Goal: Information Seeking & Learning: Learn about a topic

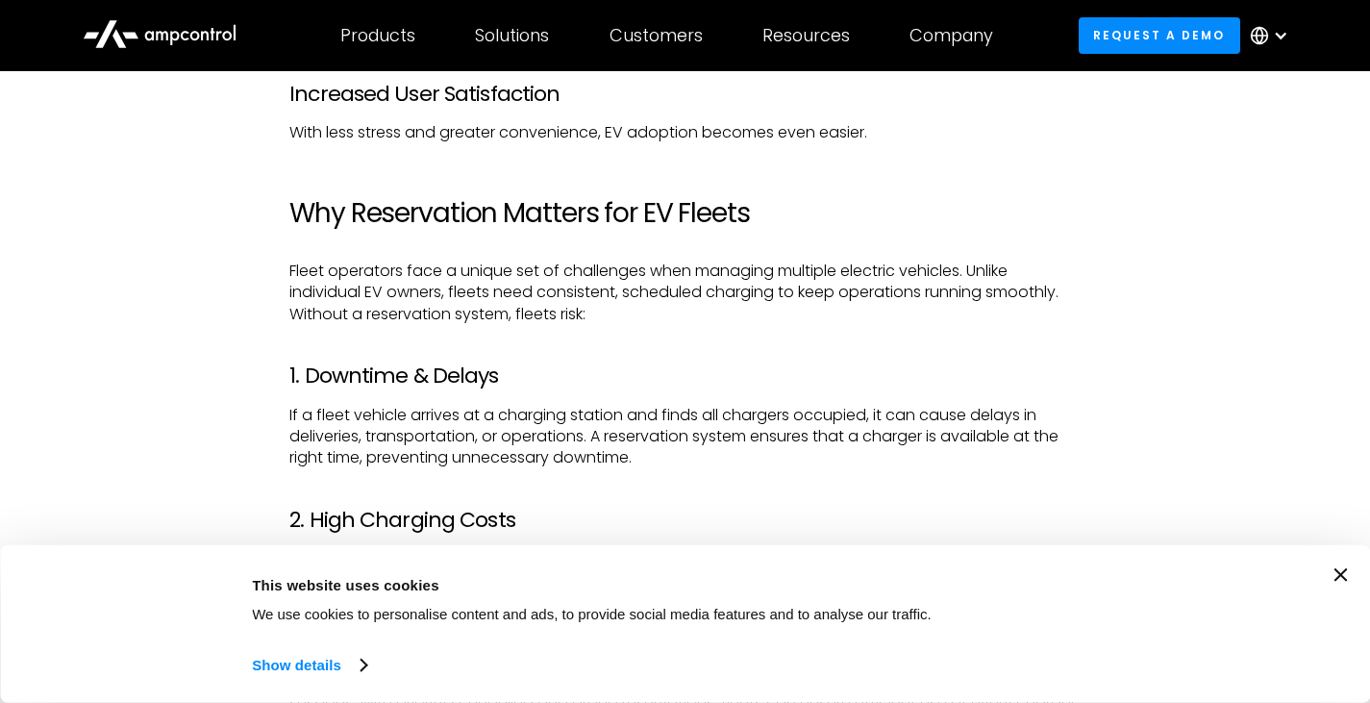
scroll to position [3140, 0]
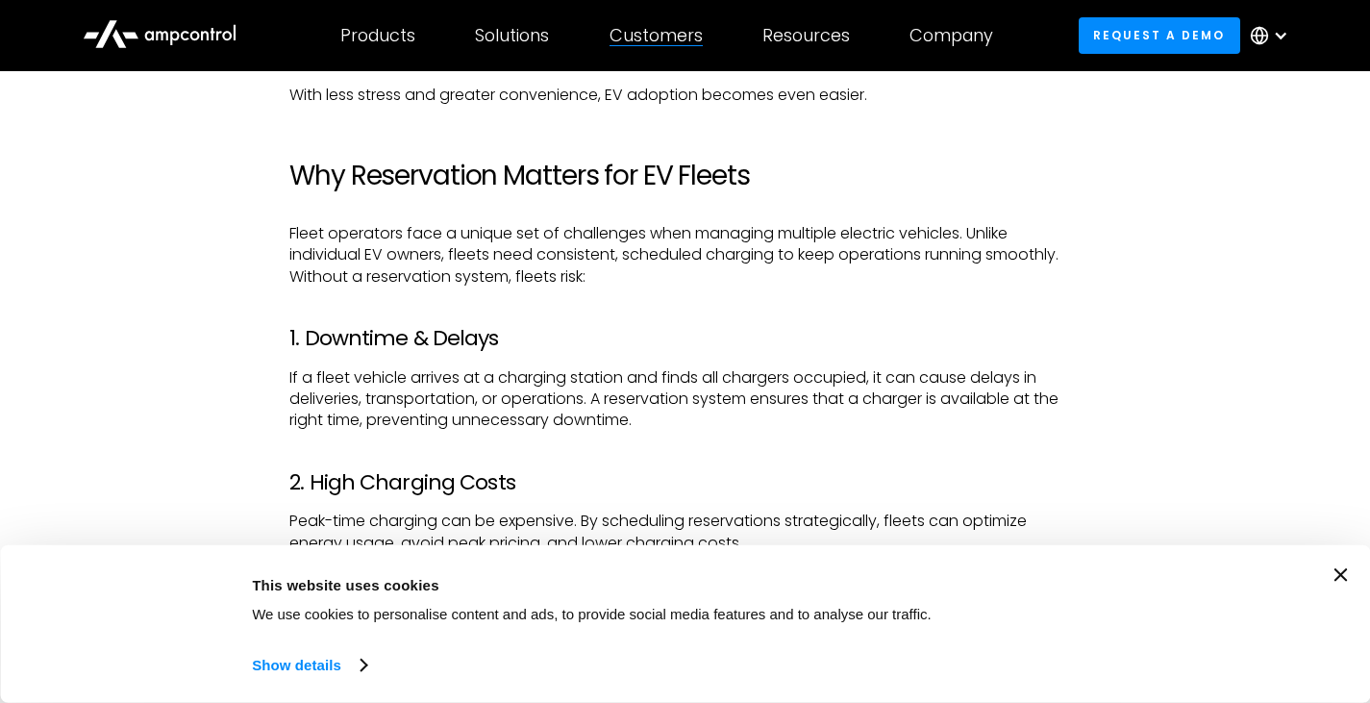
drag, startPoint x: 662, startPoint y: 34, endPoint x: 1325, endPoint y: 162, distance: 675.5
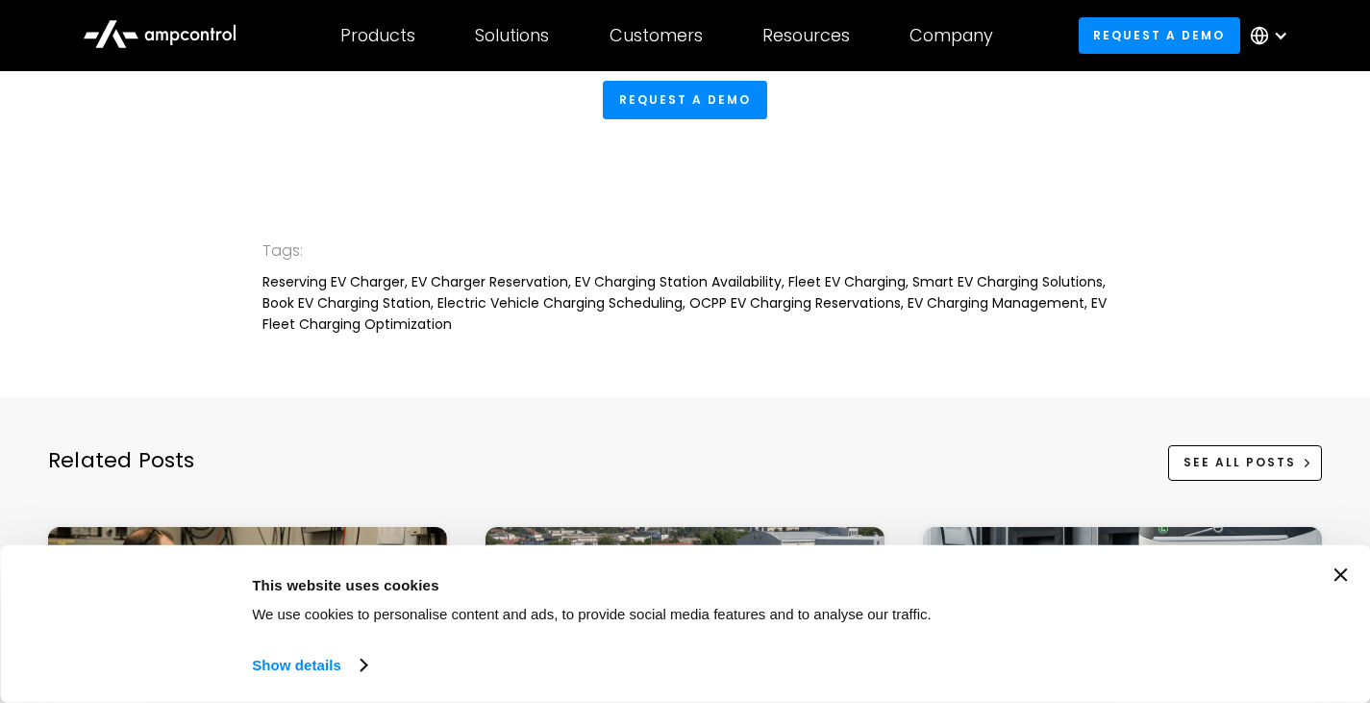
scroll to position [3588, 0]
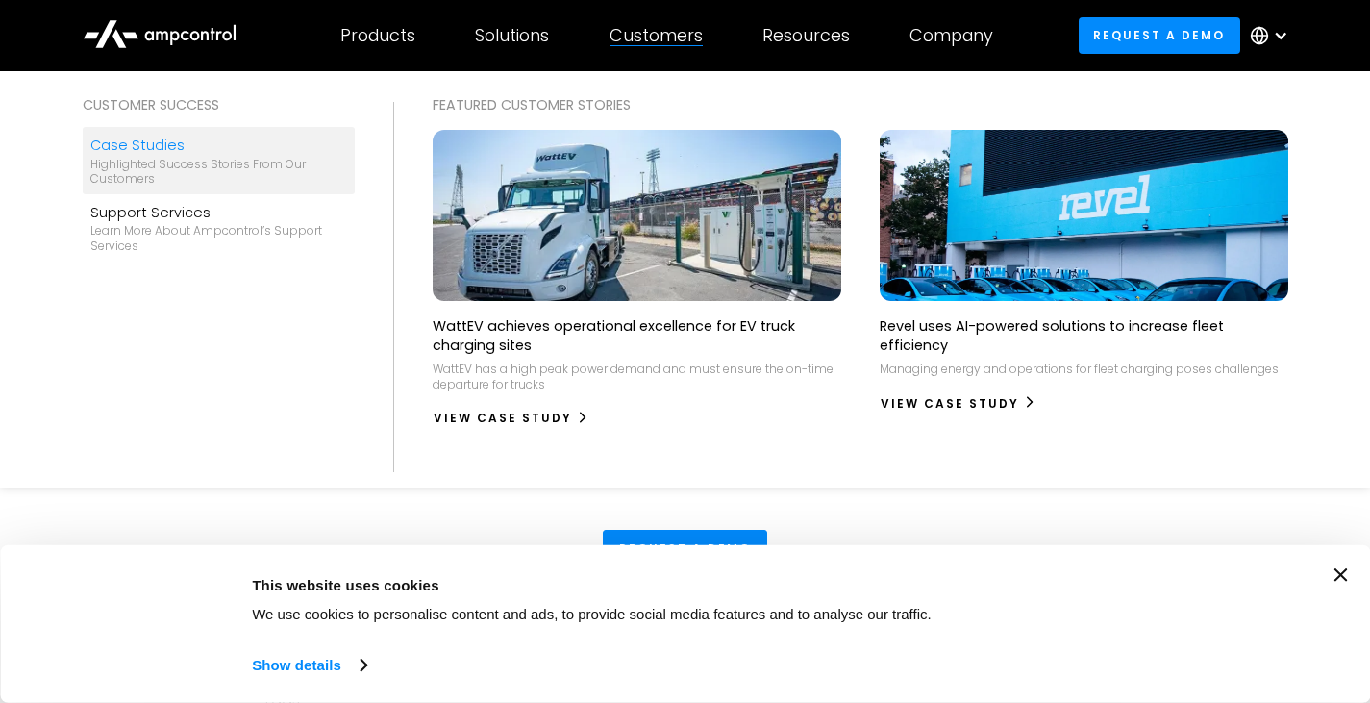
click at [144, 151] on div "Case Studies" at bounding box center [219, 145] width 258 height 21
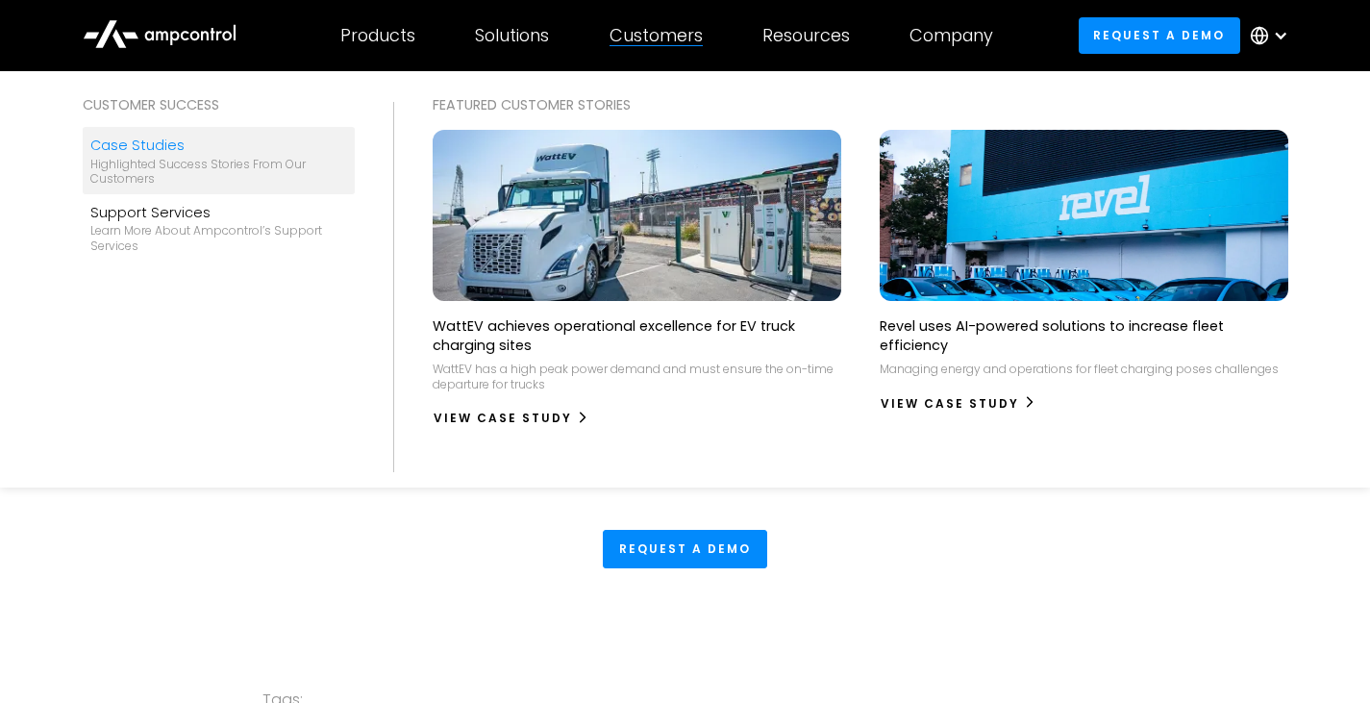
click at [160, 160] on div "Highlighted success stories From Our Customers" at bounding box center [219, 172] width 258 height 30
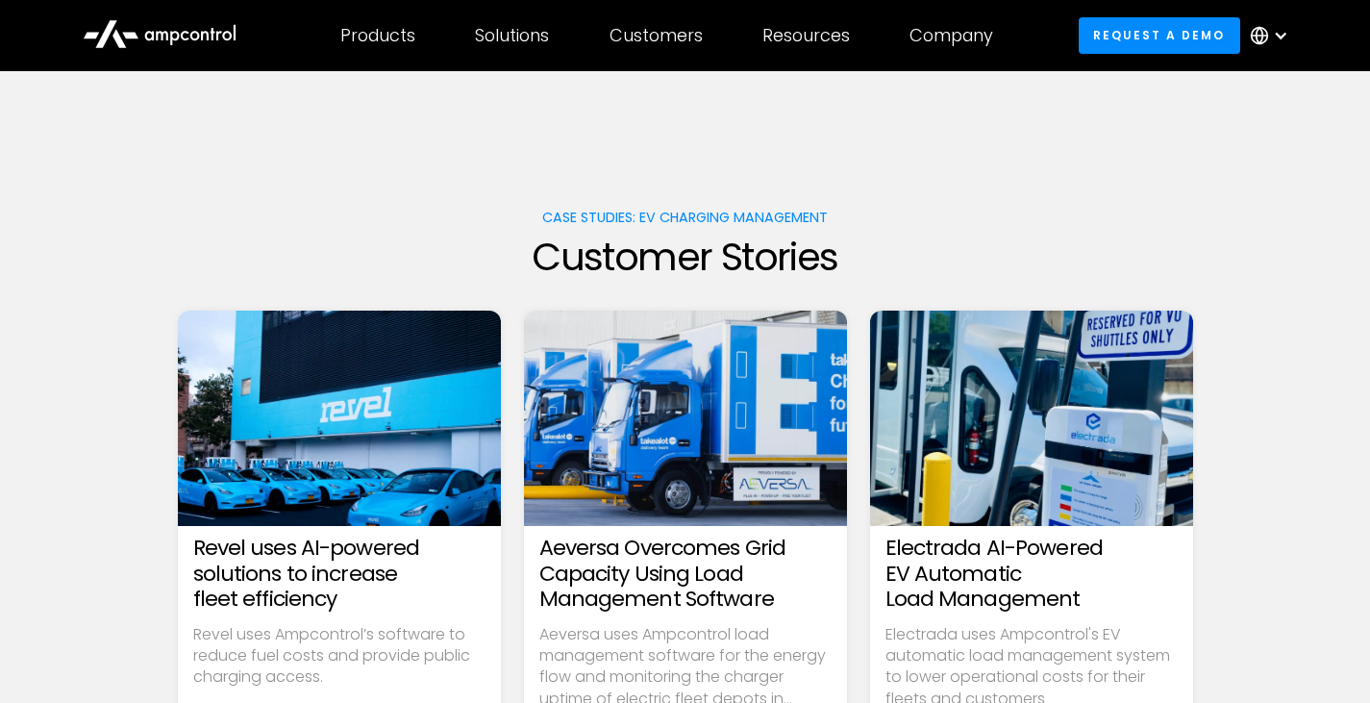
scroll to position [224, 0]
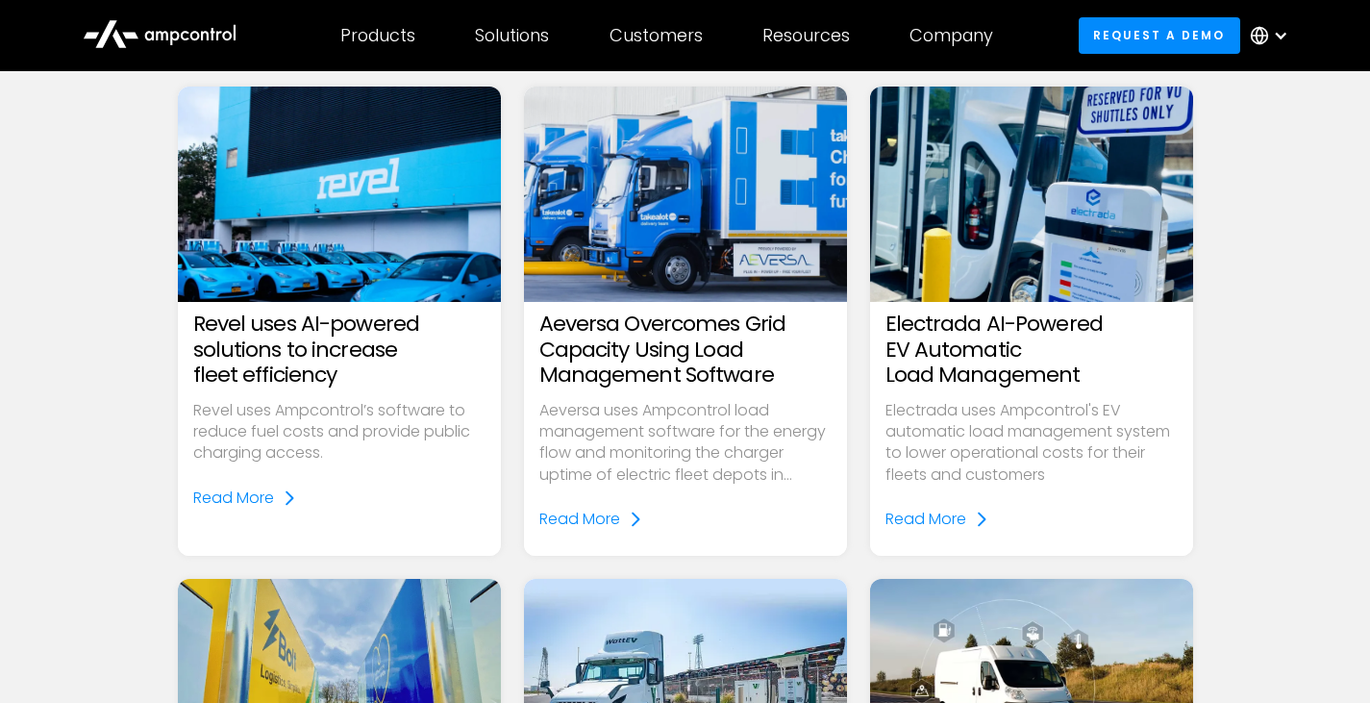
click at [317, 196] on img at bounding box center [338, 194] width 371 height 248
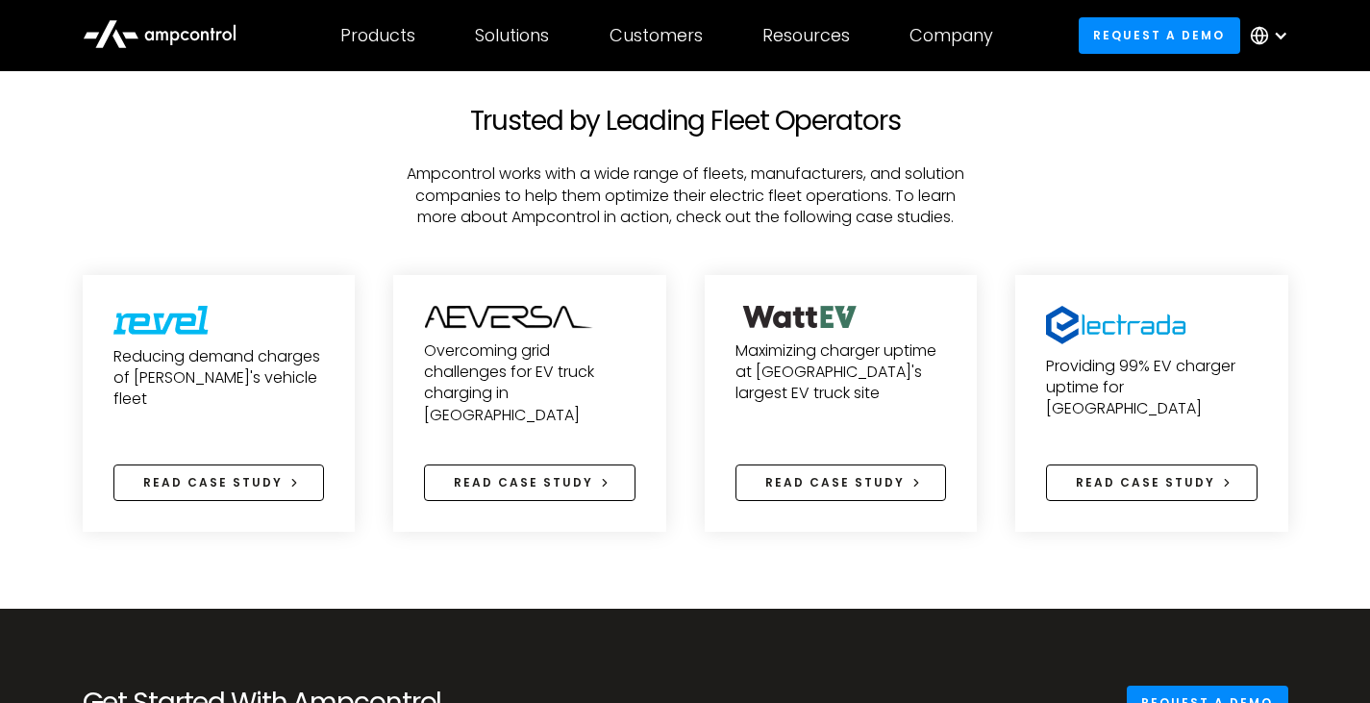
scroll to position [4037, 0]
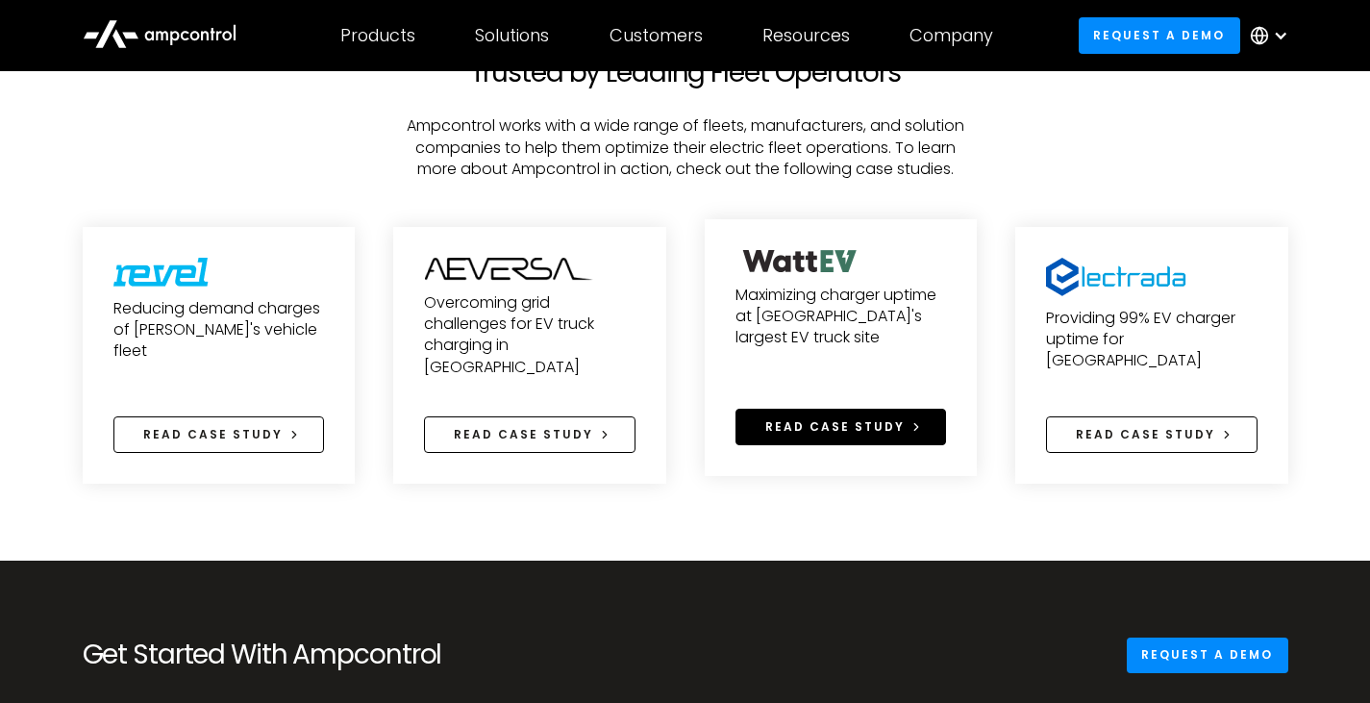
click at [825, 418] on span "Read case study" at bounding box center [834, 426] width 139 height 16
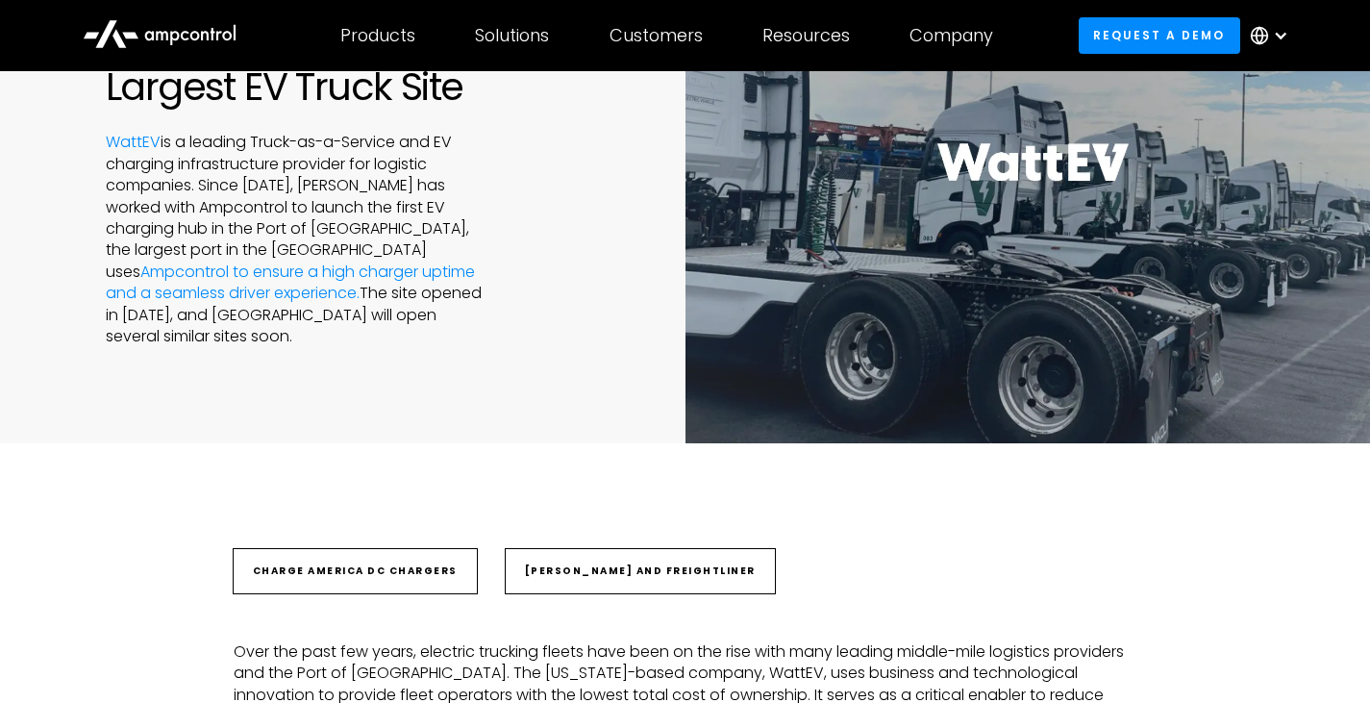
scroll to position [224, 0]
